Goal: Transaction & Acquisition: Purchase product/service

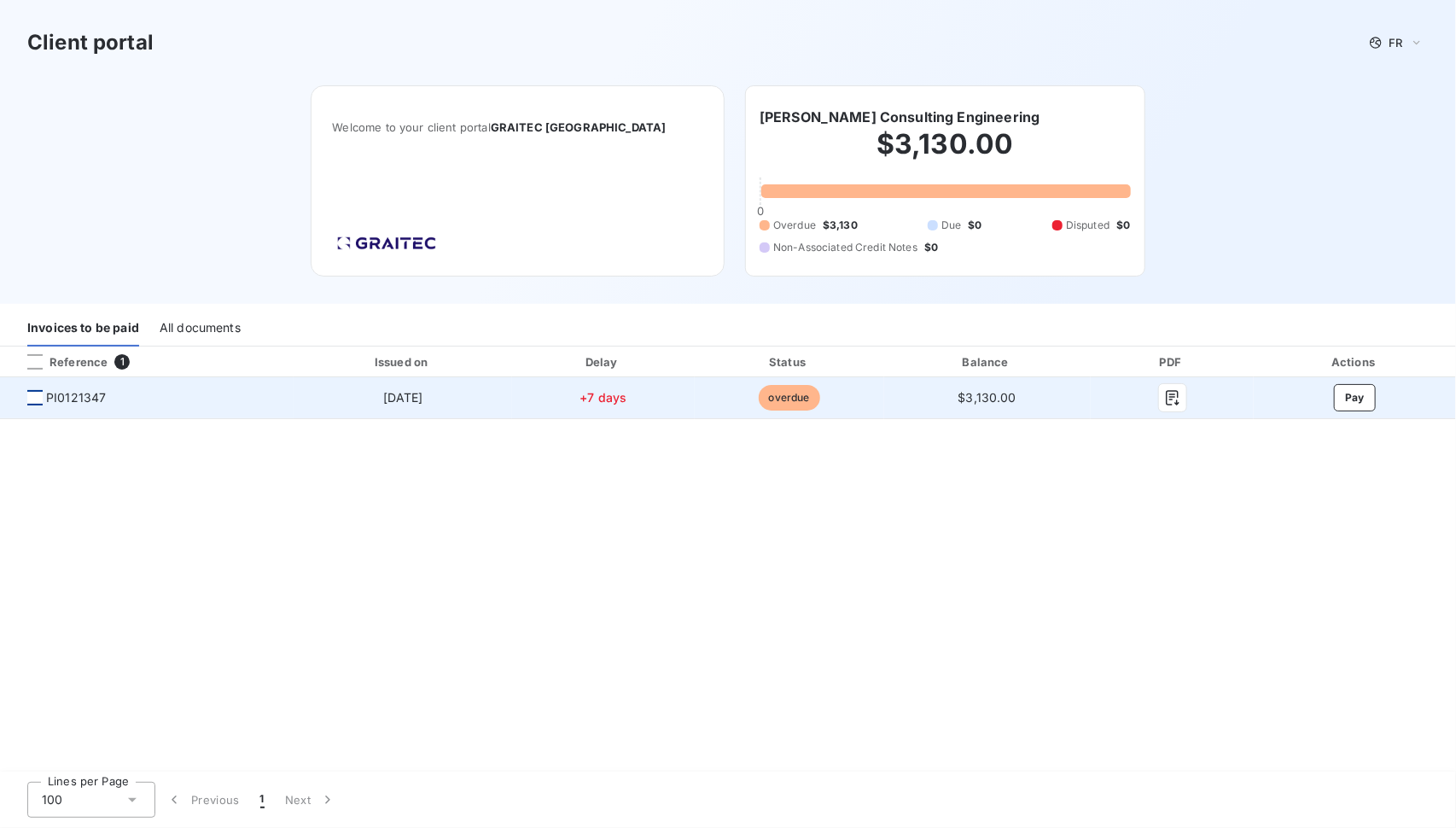
click at [37, 400] on div at bounding box center [35, 398] width 16 height 16
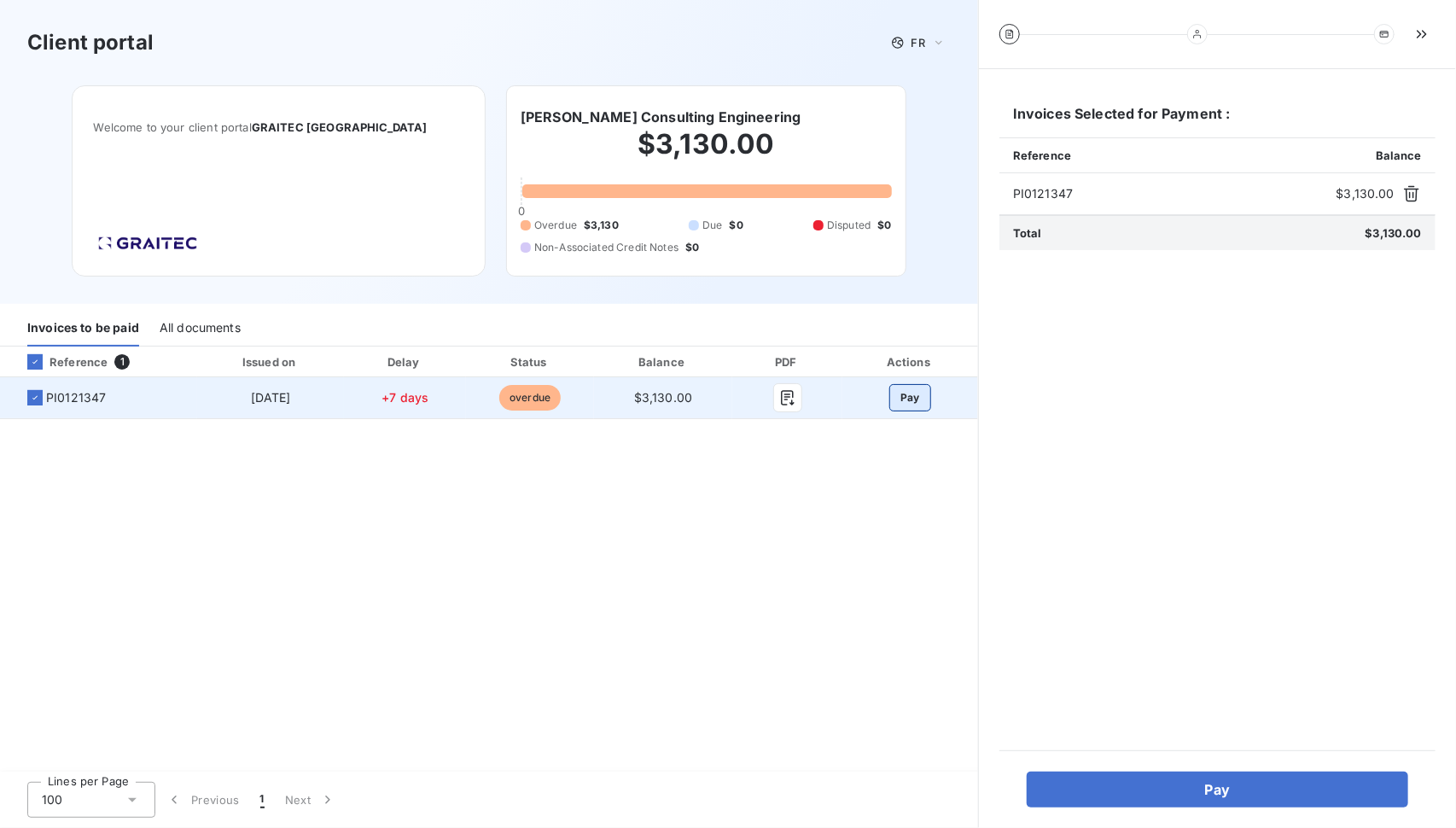
click at [905, 394] on button "Pay" at bounding box center [911, 397] width 42 height 27
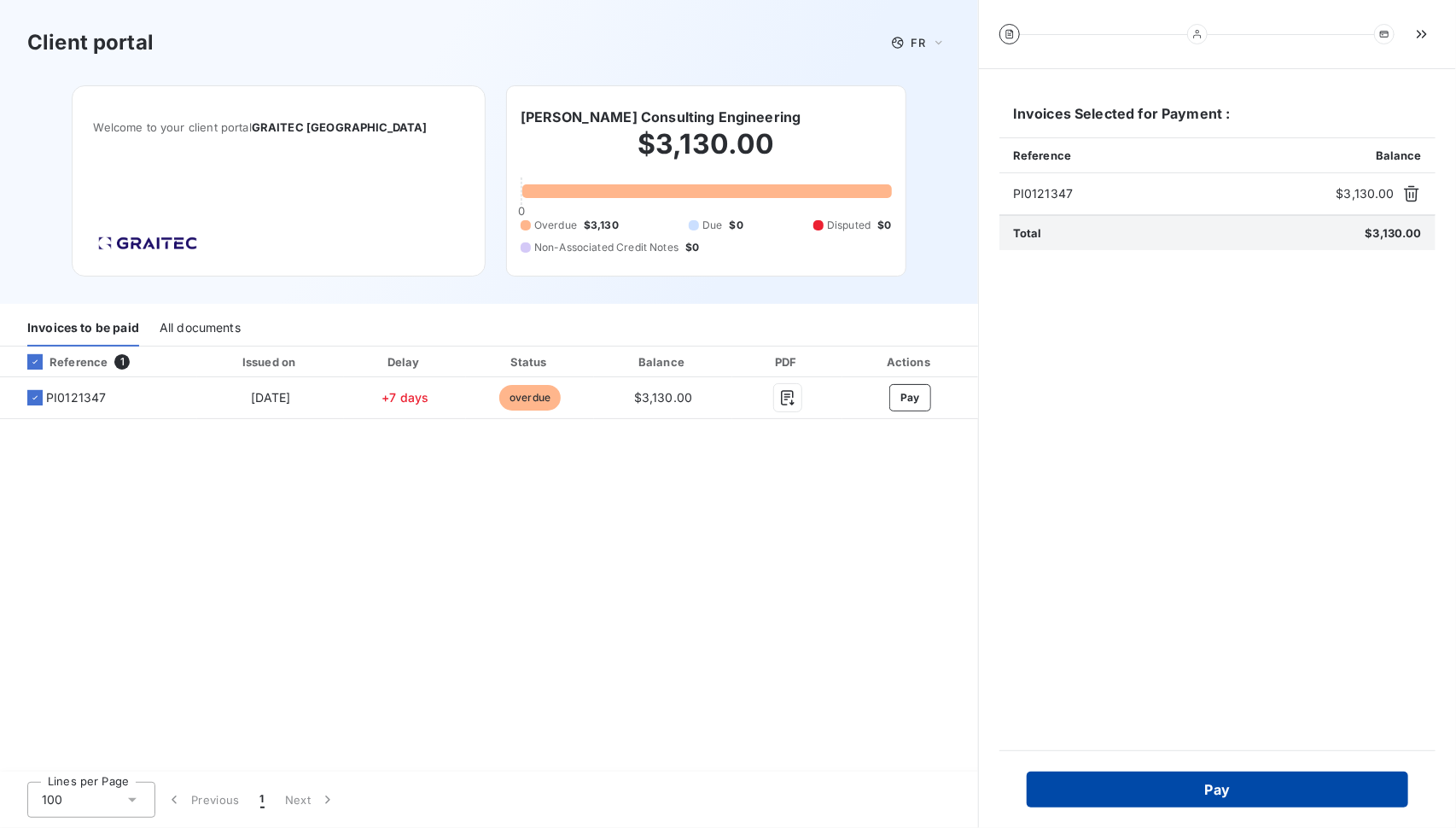
click at [1211, 799] on button "Pay" at bounding box center [1218, 789] width 382 height 36
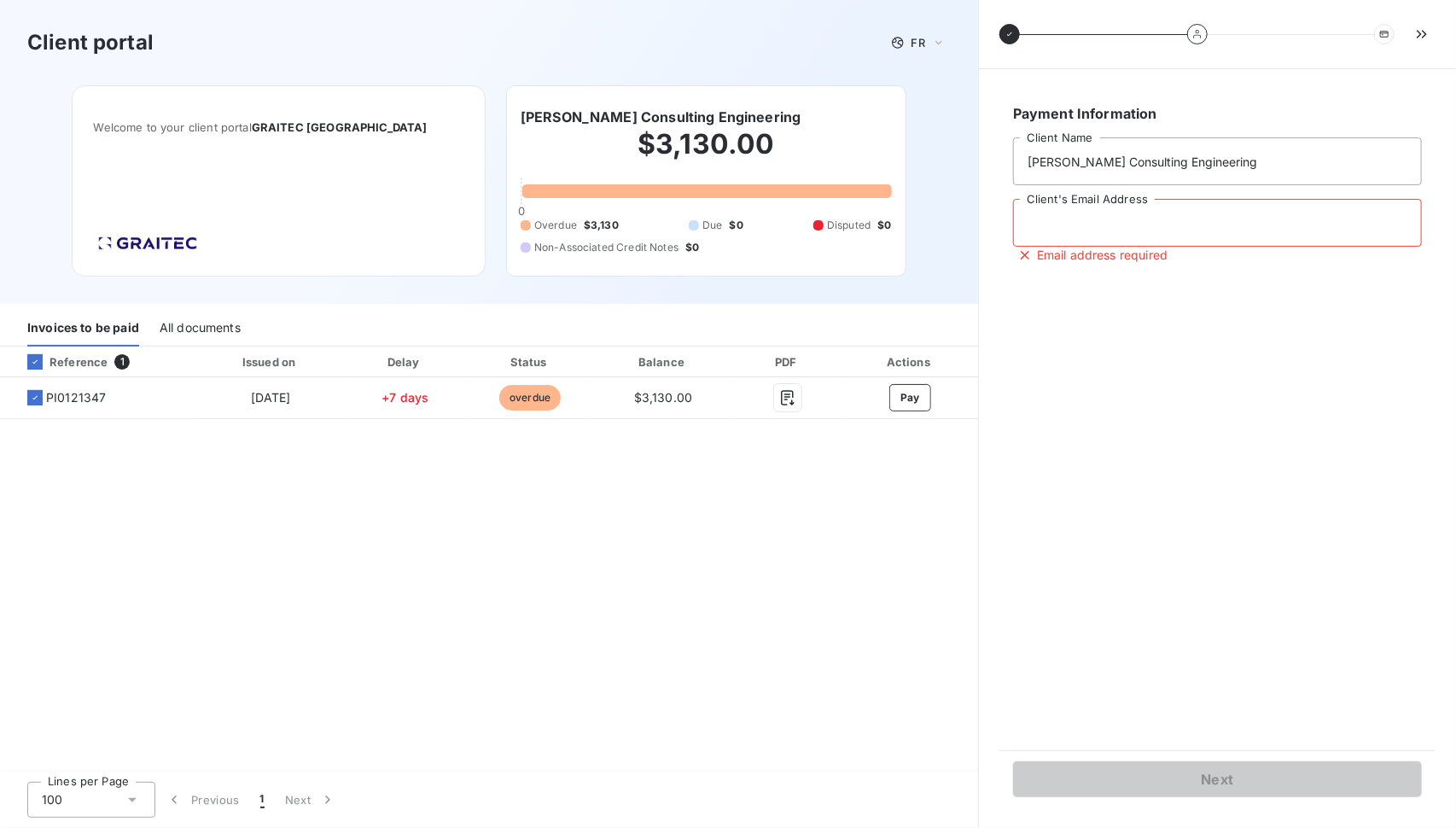
click at [1087, 235] on input "Client's Email Address" at bounding box center [1217, 222] width 408 height 48
type input "scott@adamscei.com"
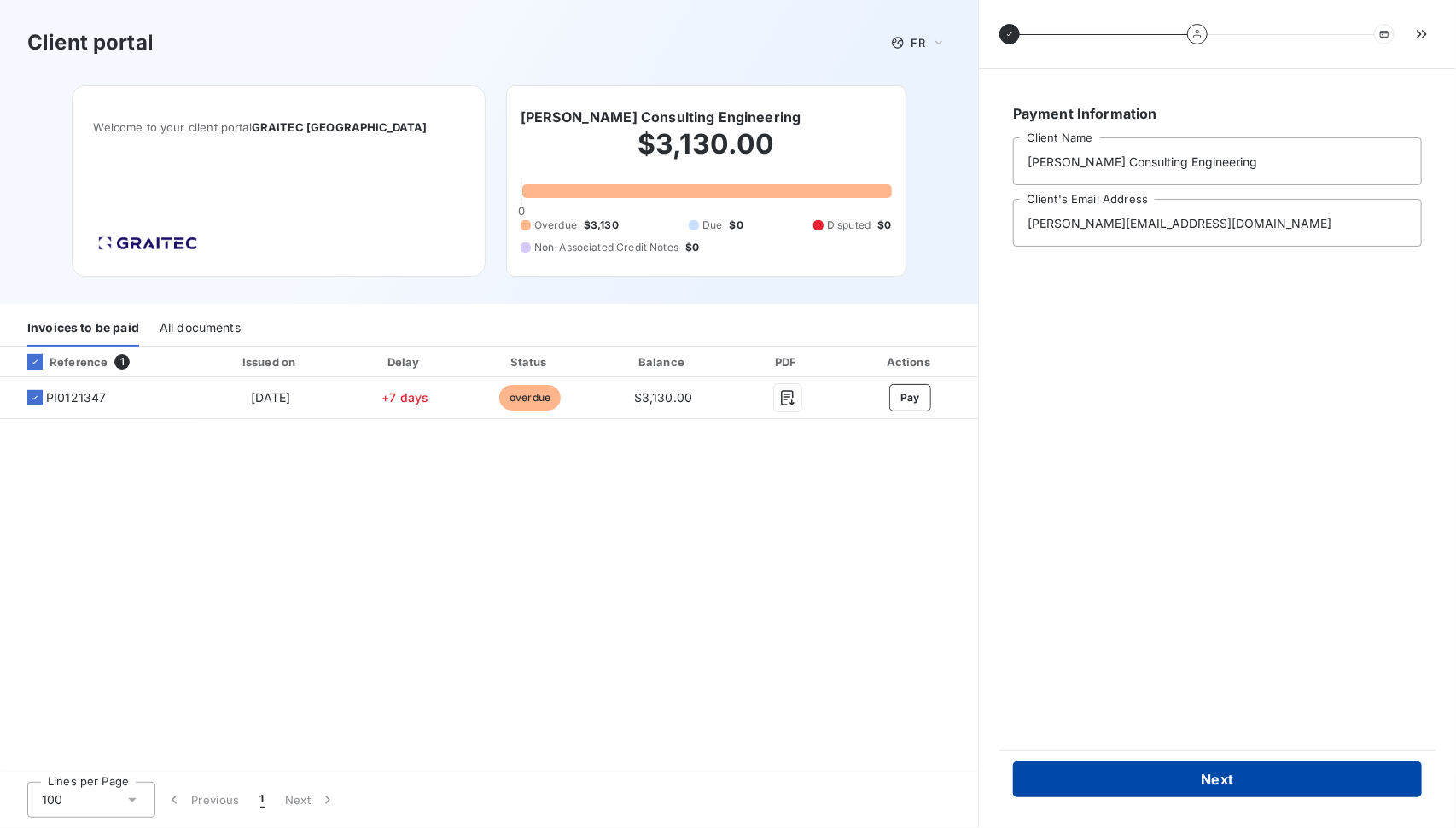
click at [1209, 779] on button "Next" at bounding box center [1217, 779] width 408 height 36
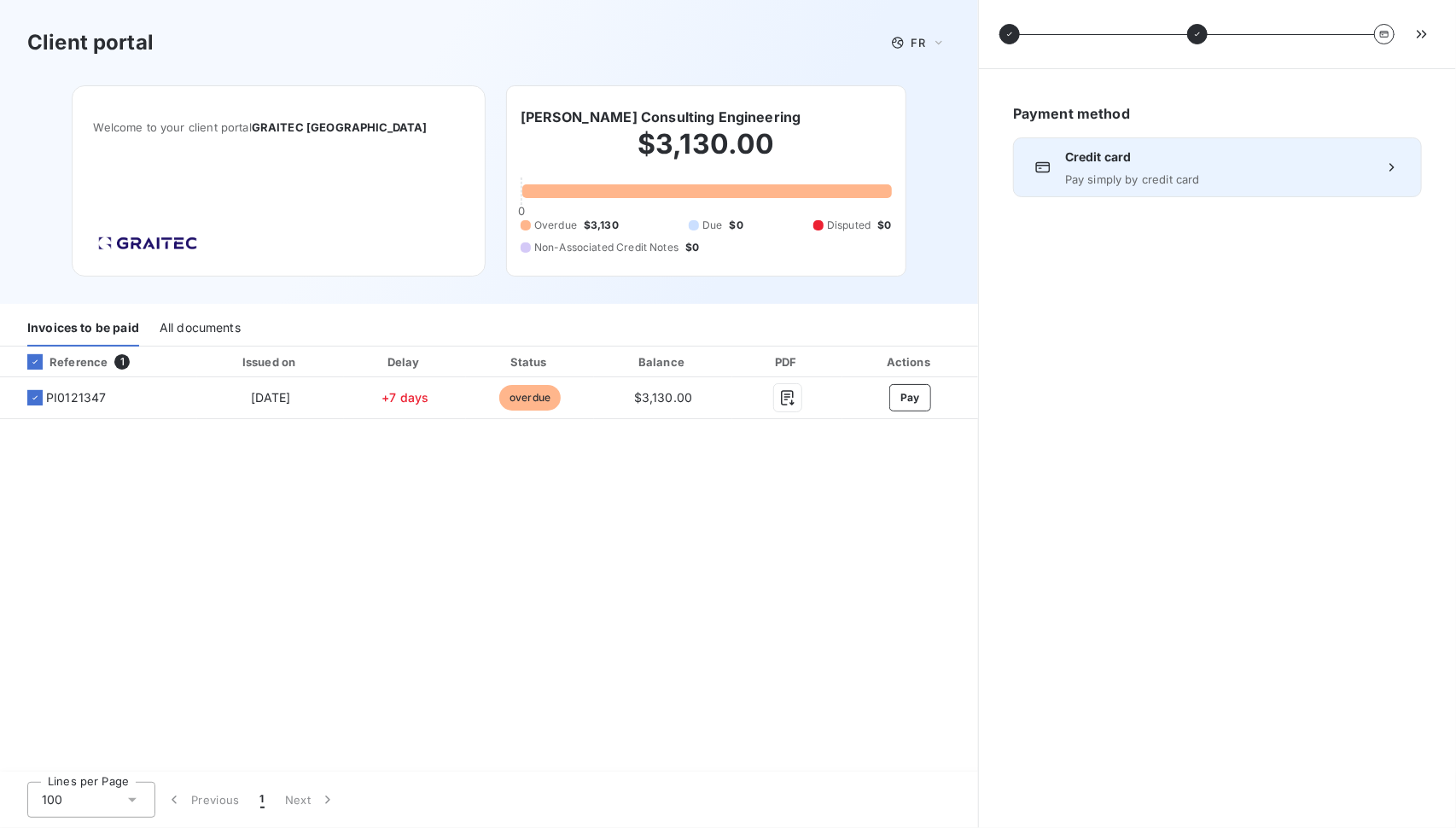
click at [1208, 179] on span "Pay simply by credit card" at bounding box center [1217, 179] width 304 height 14
